Goal: Transaction & Acquisition: Purchase product/service

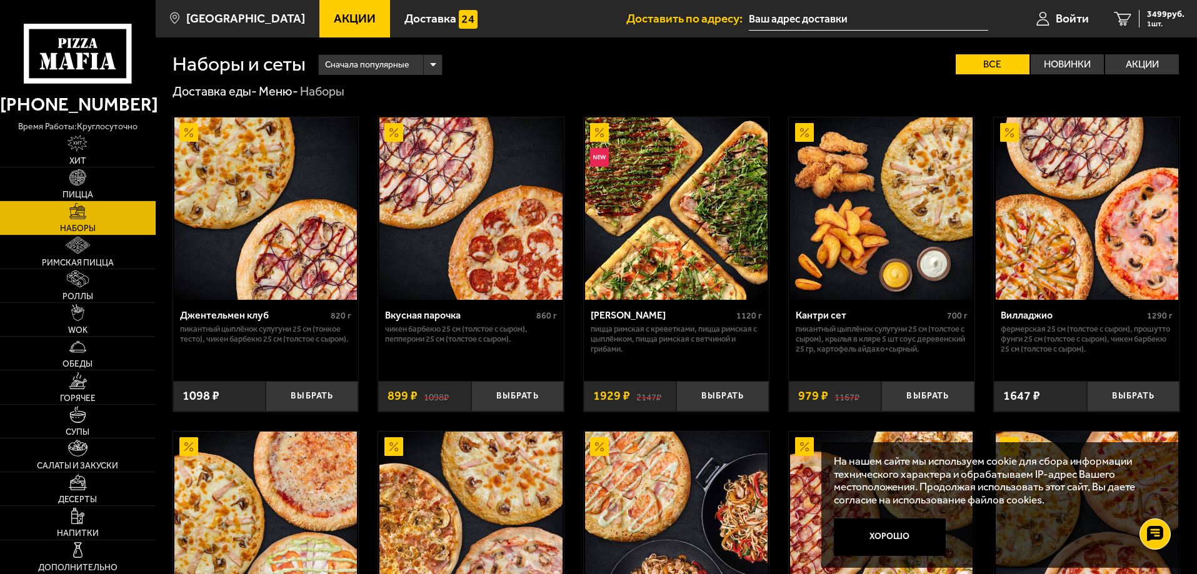
scroll to position [1929, 0]
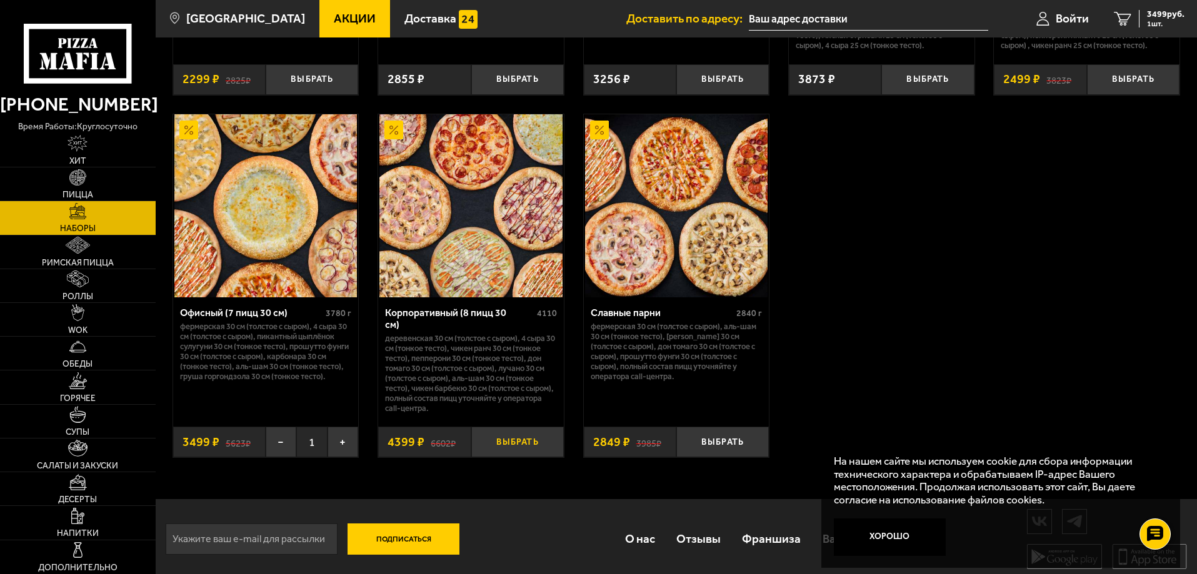
click at [512, 441] on button "Выбрать" at bounding box center [517, 442] width 93 height 31
click at [489, 443] on button "−" at bounding box center [486, 442] width 31 height 31
click at [1137, 17] on link "1 3499 руб. 1 шт." at bounding box center [1149, 19] width 96 height 38
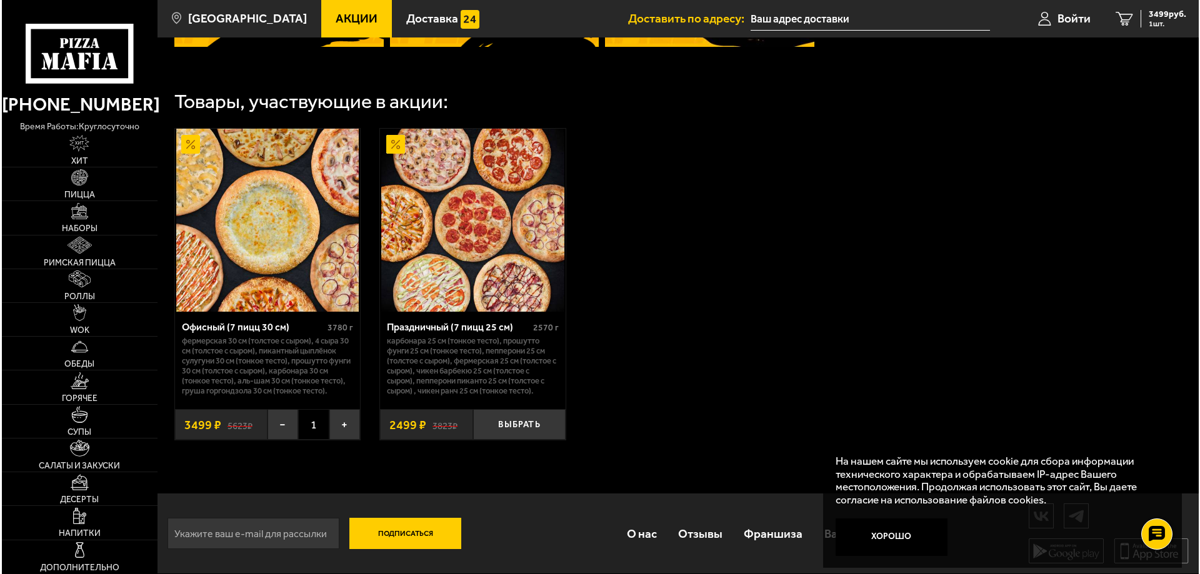
scroll to position [684, 0]
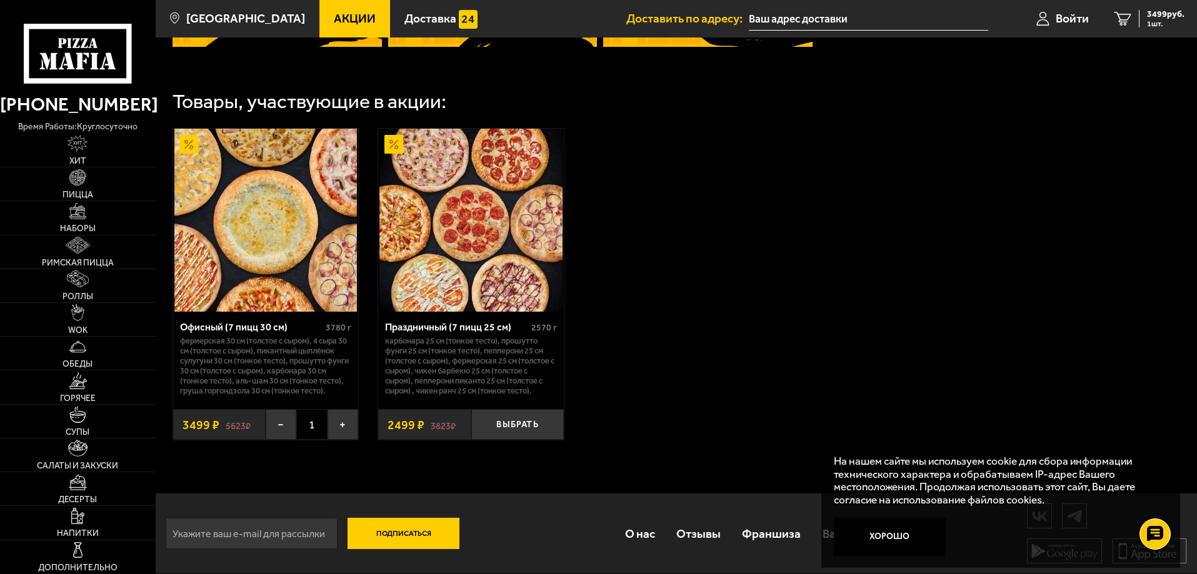
click at [302, 235] on img at bounding box center [265, 220] width 183 height 183
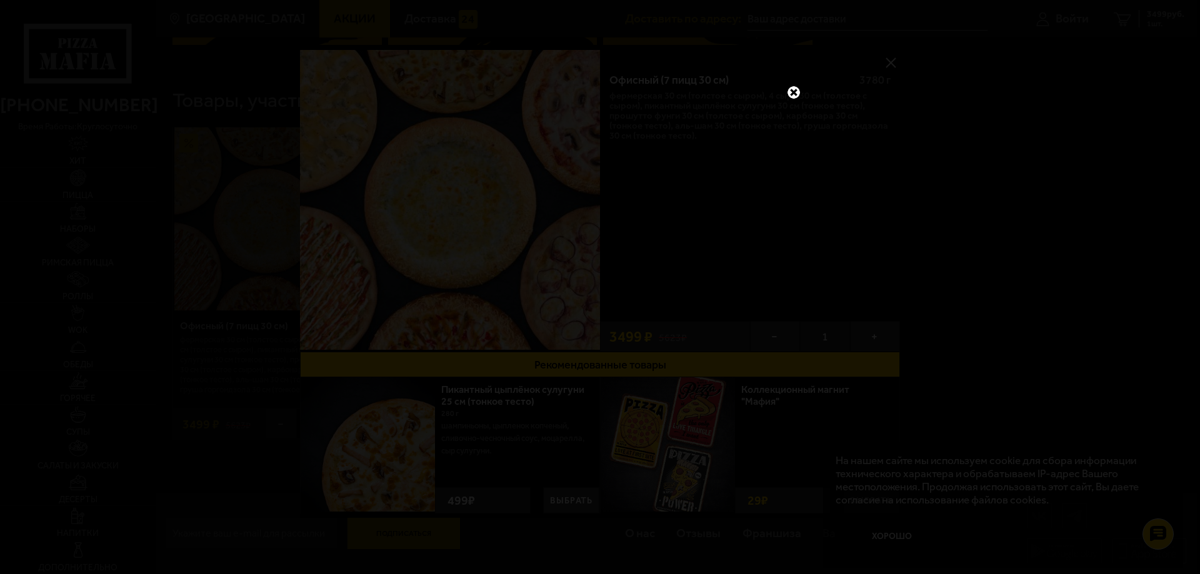
click at [797, 71] on div at bounding box center [600, 287] width 1200 height 574
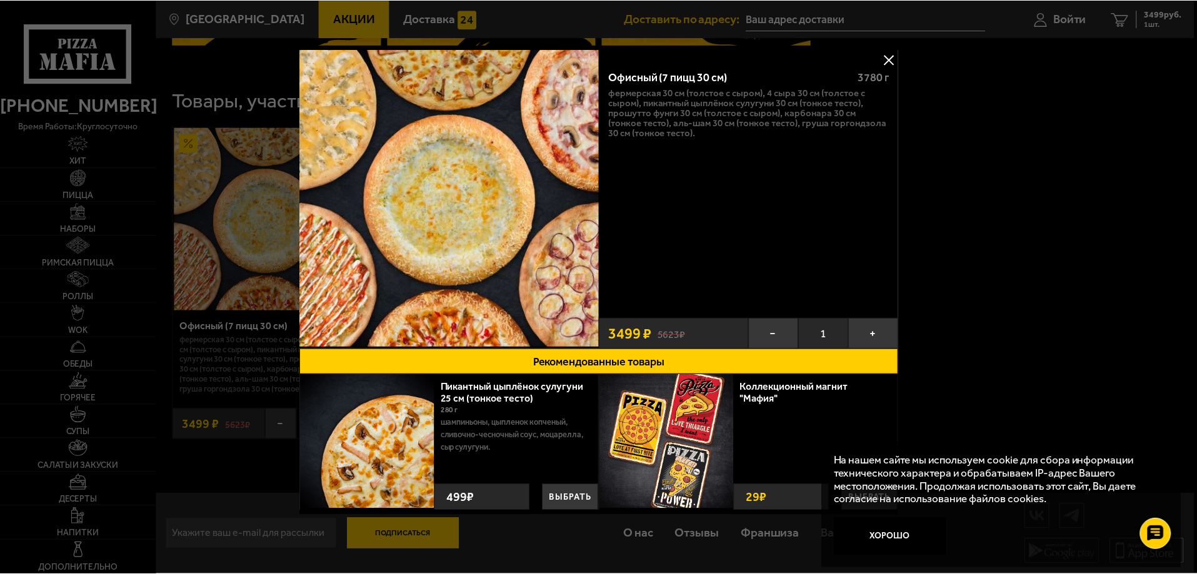
scroll to position [4, 0]
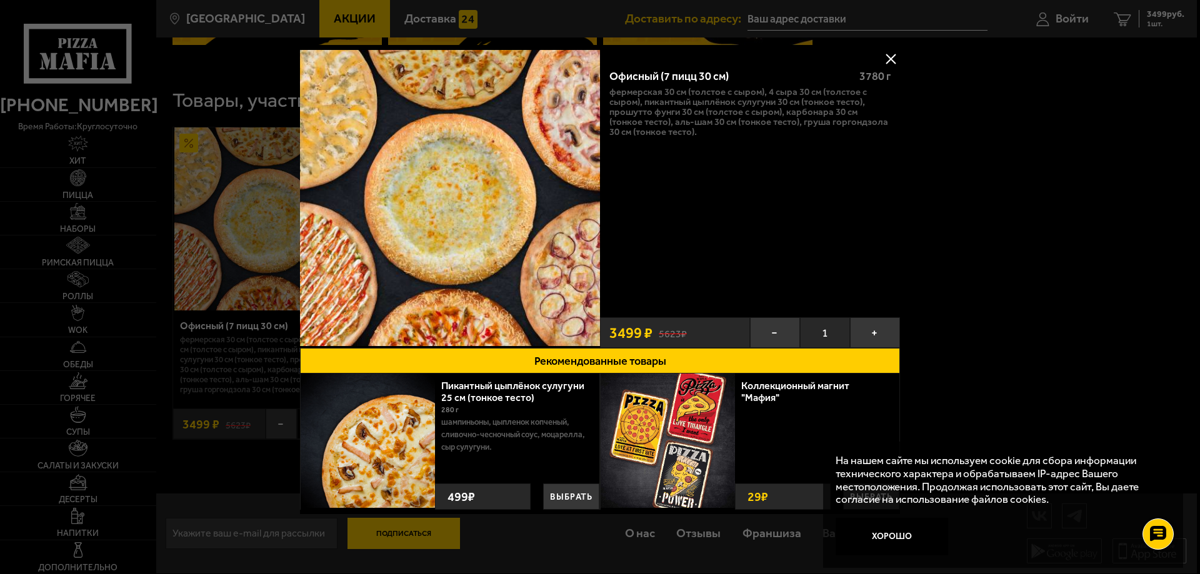
click at [943, 182] on div at bounding box center [600, 287] width 1200 height 574
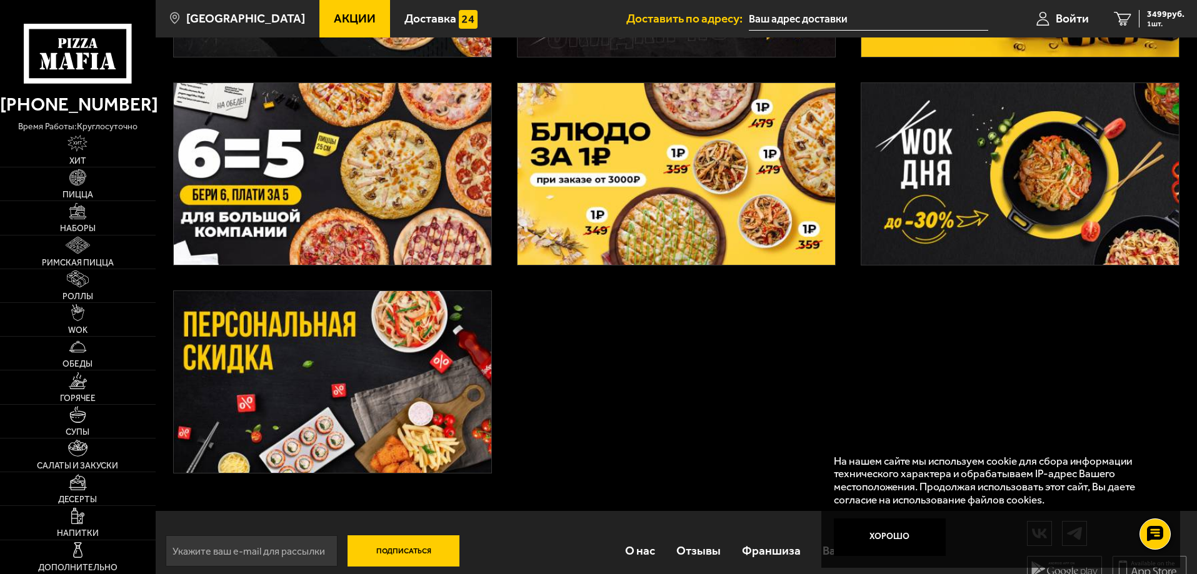
scroll to position [471, 0]
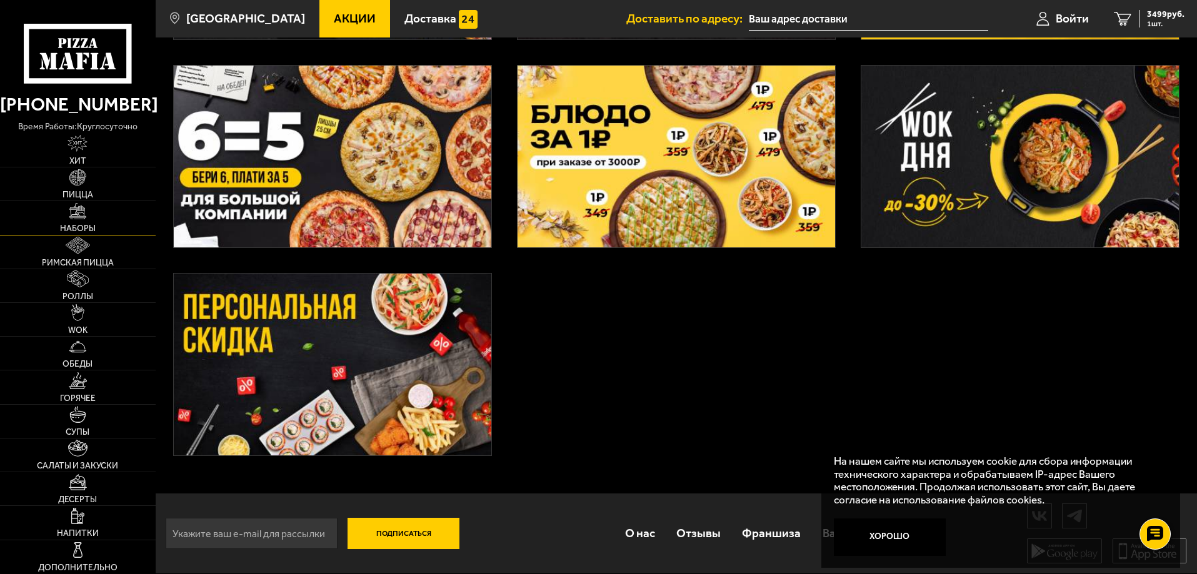
click at [82, 222] on link "Наборы" at bounding box center [78, 217] width 156 height 33
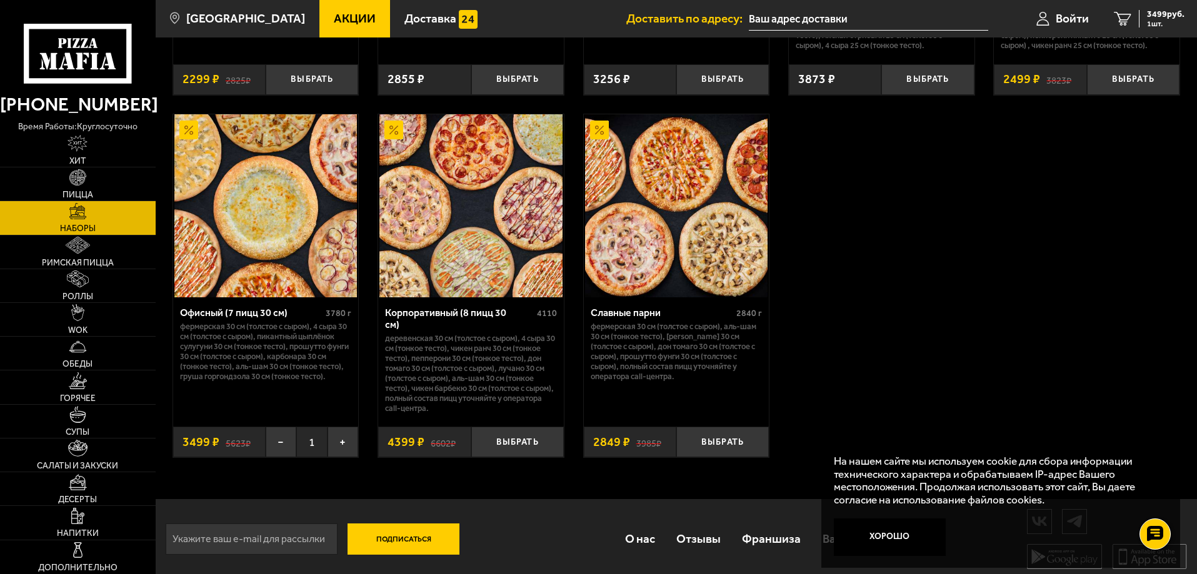
scroll to position [1866, 0]
